Goal: Check status

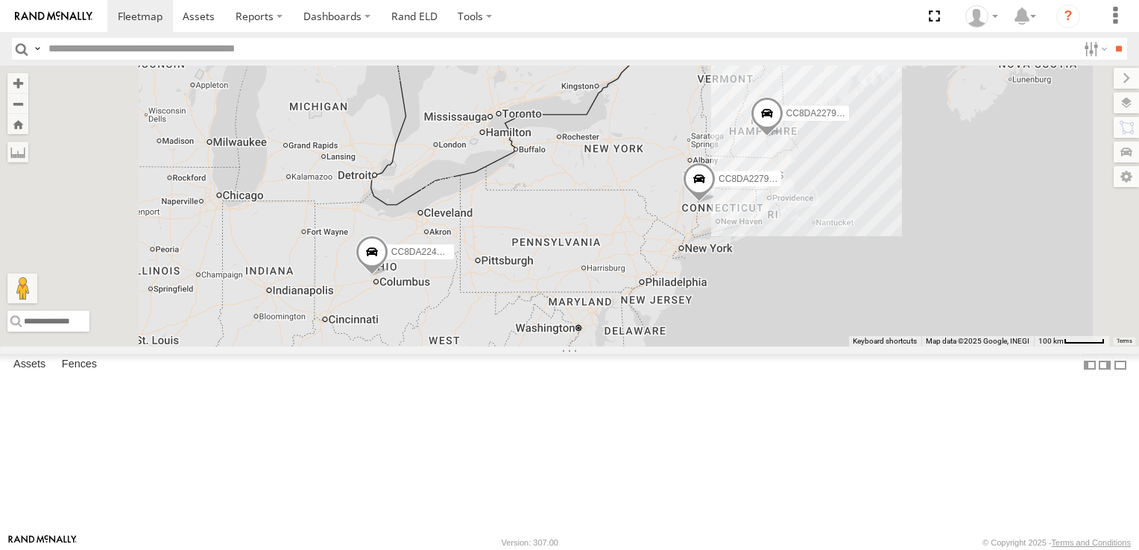
click at [388, 275] on span at bounding box center [372, 255] width 33 height 40
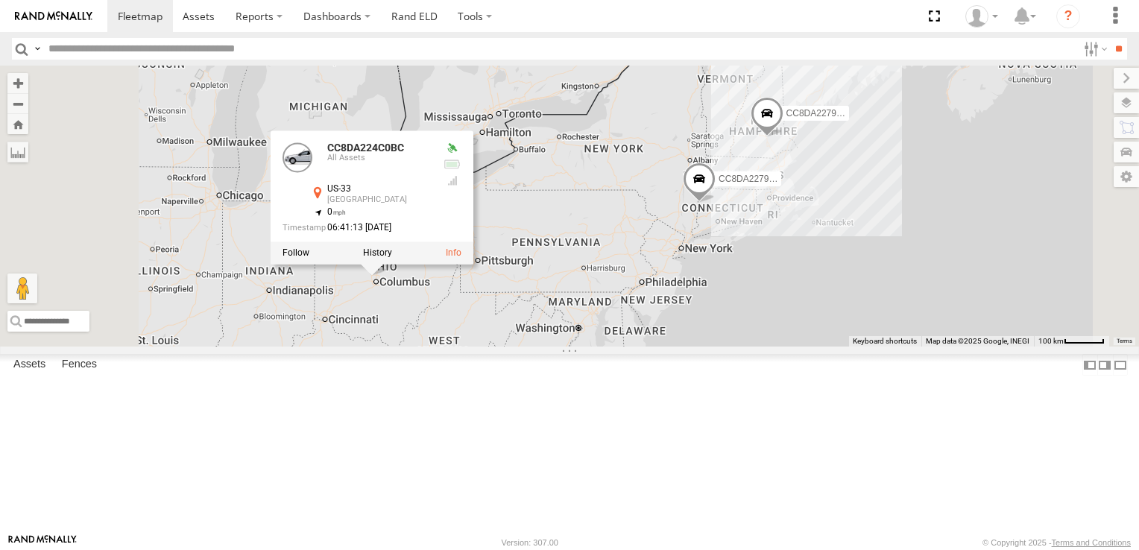
click at [716, 202] on span at bounding box center [699, 182] width 33 height 40
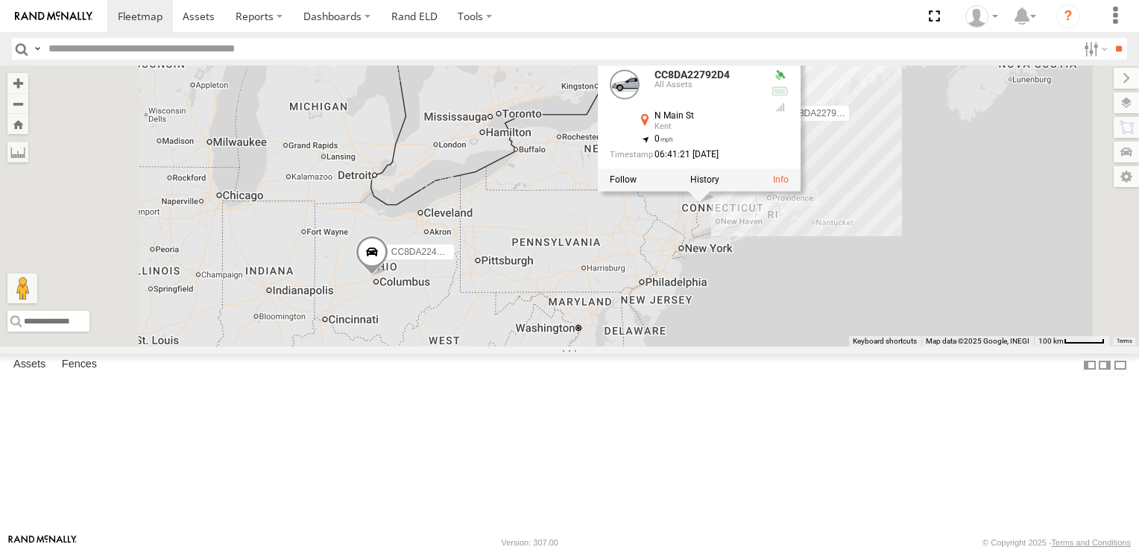
click at [835, 347] on div "CC8DA224C0BC CC8DA2279DE0 CC8DA22792D4 CC8DA22792D4 All Assets N Main St Kent 4…" at bounding box center [569, 206] width 1139 height 281
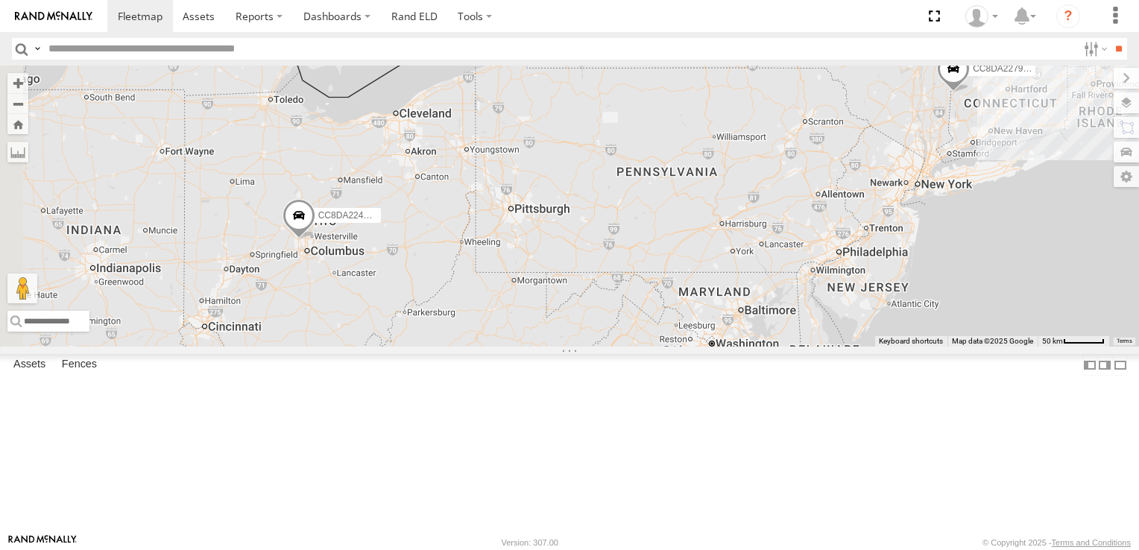
drag, startPoint x: 652, startPoint y: 299, endPoint x: 1005, endPoint y: 234, distance: 359.3
click at [1005, 234] on div "CC8DA224C0BC CC8DA2279DE0 CC8DA22792D4" at bounding box center [569, 206] width 1139 height 281
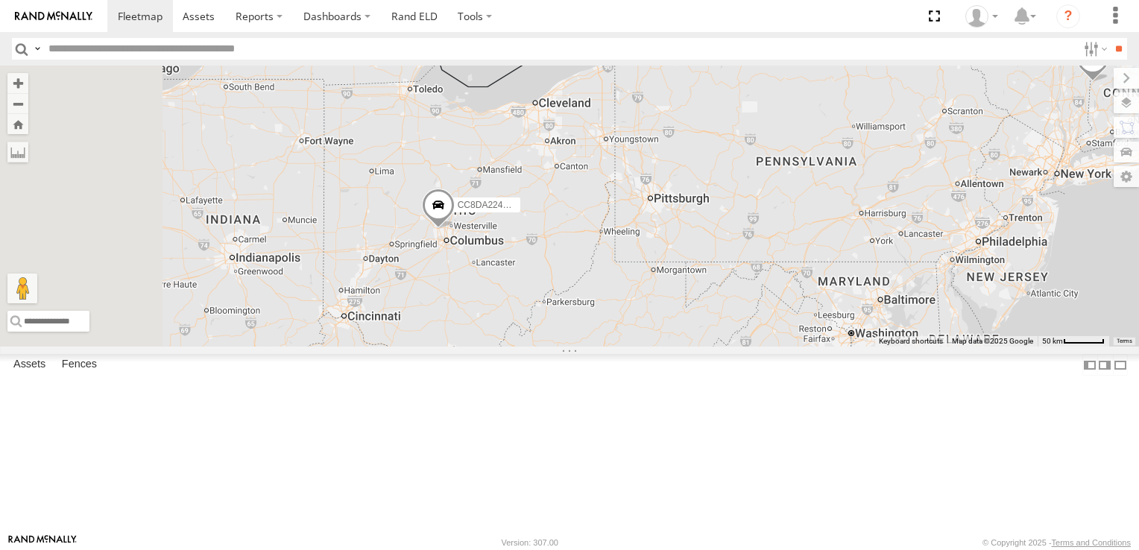
drag, startPoint x: 578, startPoint y: 332, endPoint x: 727, endPoint y: 323, distance: 149.4
click at [727, 323] on div "CC8DA224C0BC CC8DA2279DE0 CC8DA22792D4" at bounding box center [569, 206] width 1139 height 281
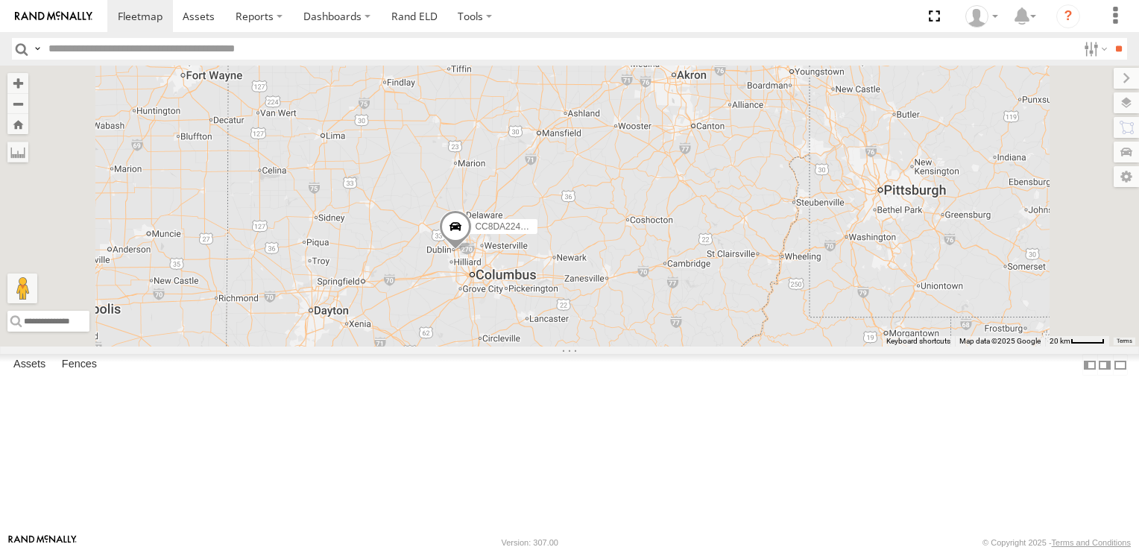
drag, startPoint x: 590, startPoint y: 334, endPoint x: 667, endPoint y: 361, distance: 81.3
click at [667, 347] on div "CC8DA224C0BC CC8DA2279DE0 CC8DA22792D4" at bounding box center [569, 206] width 1139 height 281
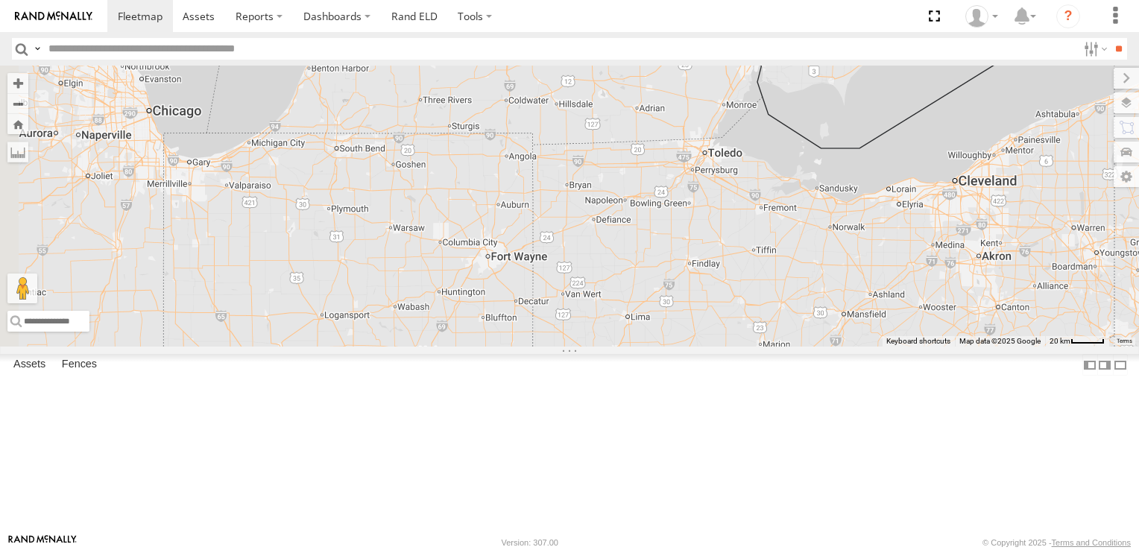
drag, startPoint x: 588, startPoint y: 107, endPoint x: 789, endPoint y: 357, distance: 320.9
click at [789, 347] on div "CC8DA224C0BC CC8DA2279DE0 CC8DA22792D4" at bounding box center [569, 206] width 1139 height 281
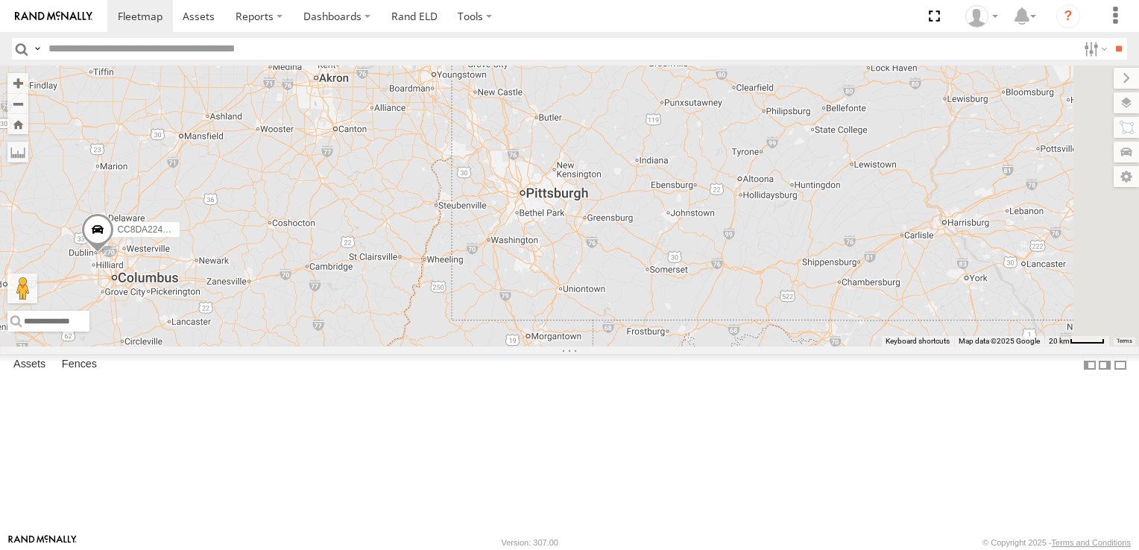
drag, startPoint x: 1138, startPoint y: 482, endPoint x: 632, endPoint y: 116, distance: 624.7
click at [517, 238] on div "CC8DA224C0BC CC8DA2279DE0 CC8DA22792D4" at bounding box center [569, 206] width 1139 height 281
